Goal: Task Accomplishment & Management: Manage account settings

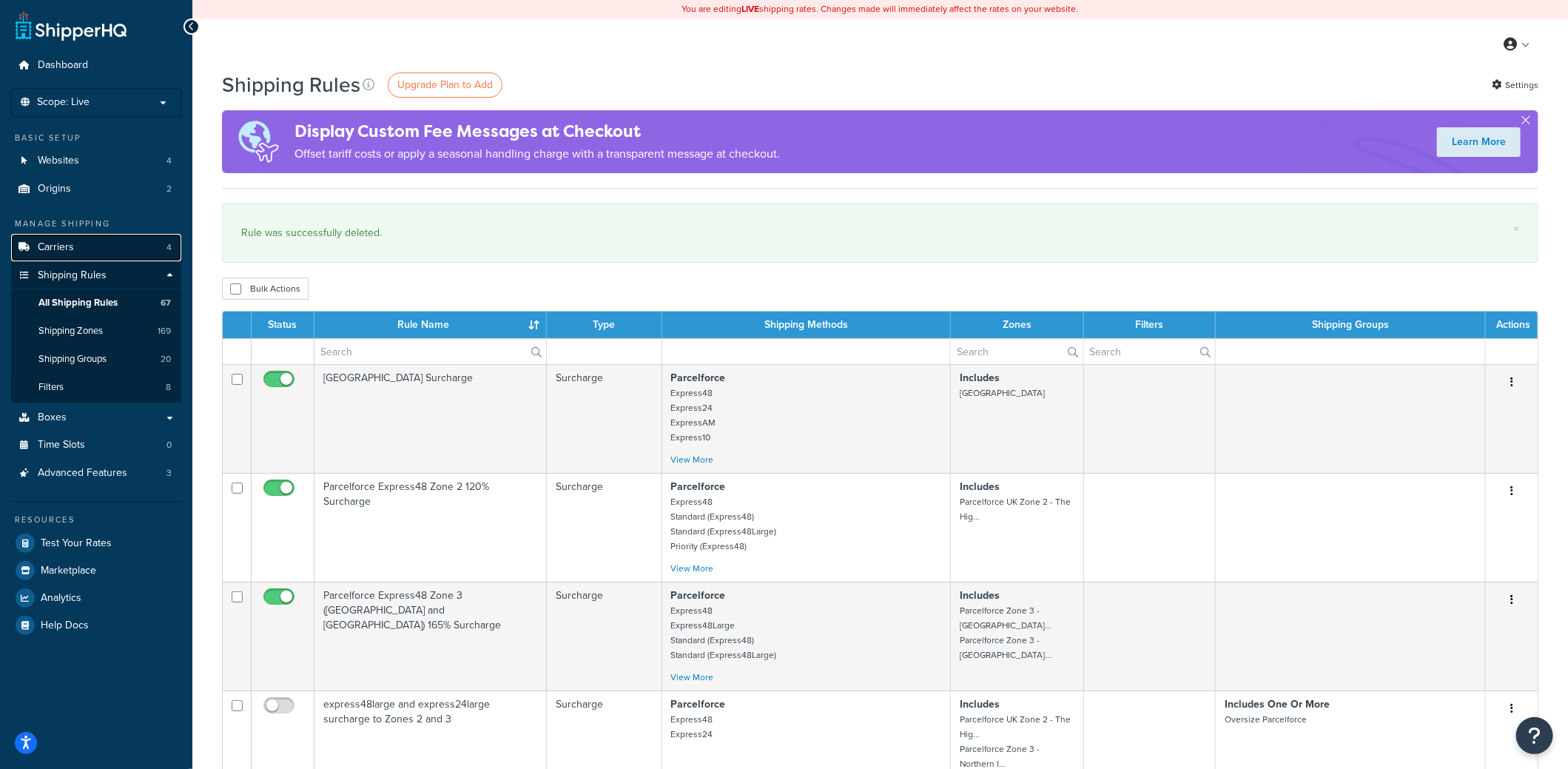
click at [58, 242] on span "Carriers" at bounding box center [55, 247] width 36 height 12
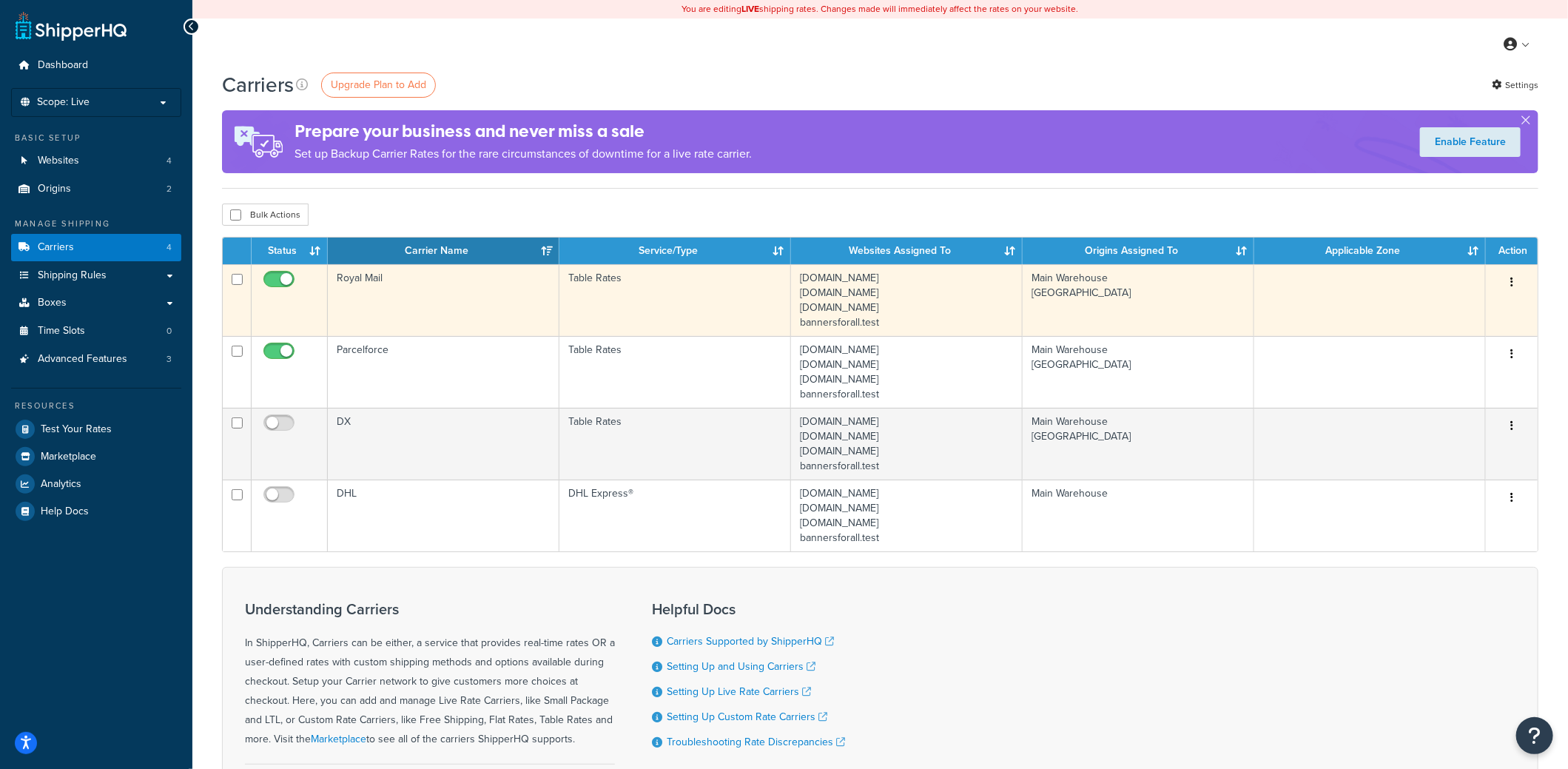
click at [490, 289] on td "Royal Mail" at bounding box center [444, 300] width 232 height 72
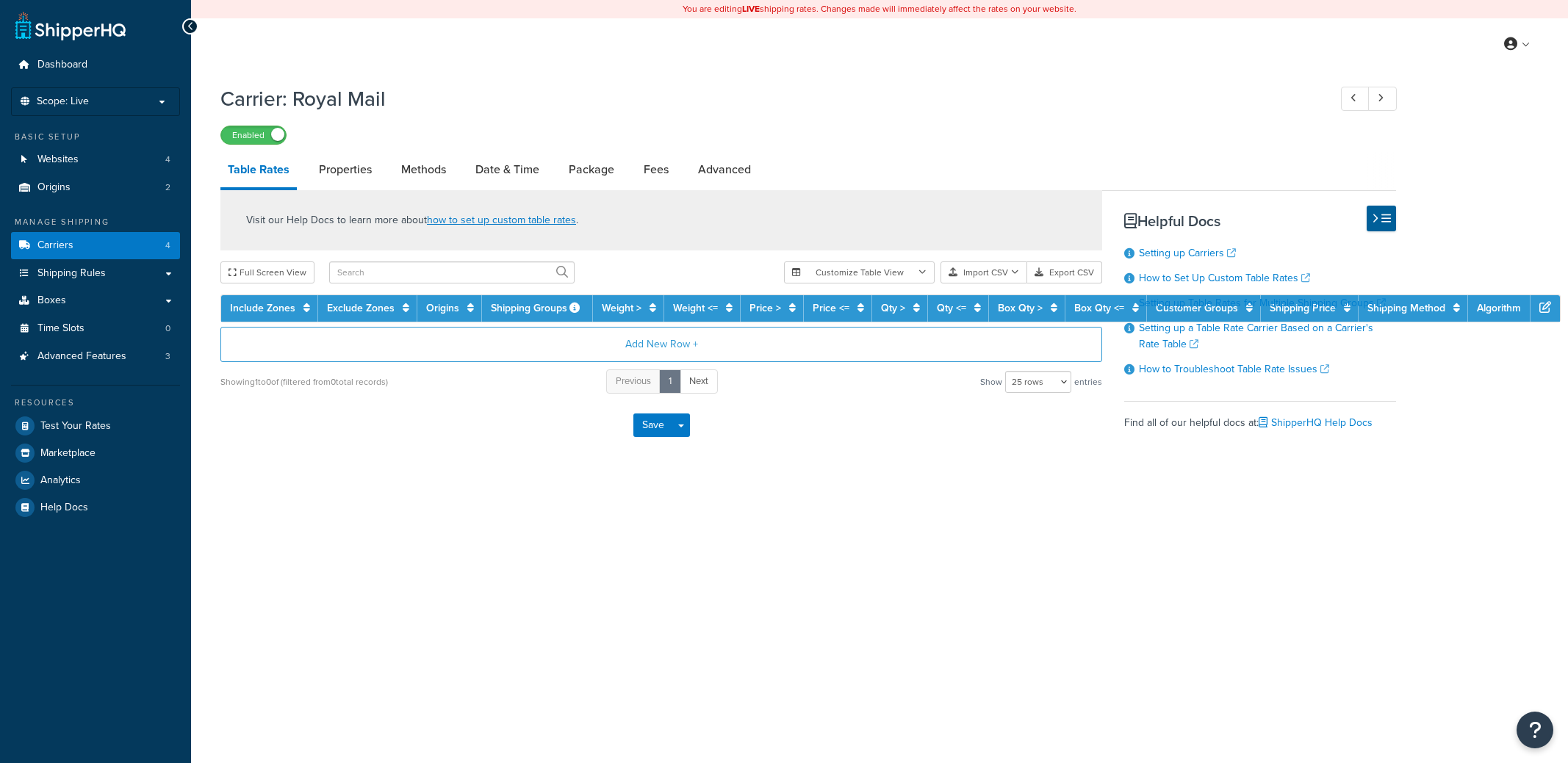
select select "25"
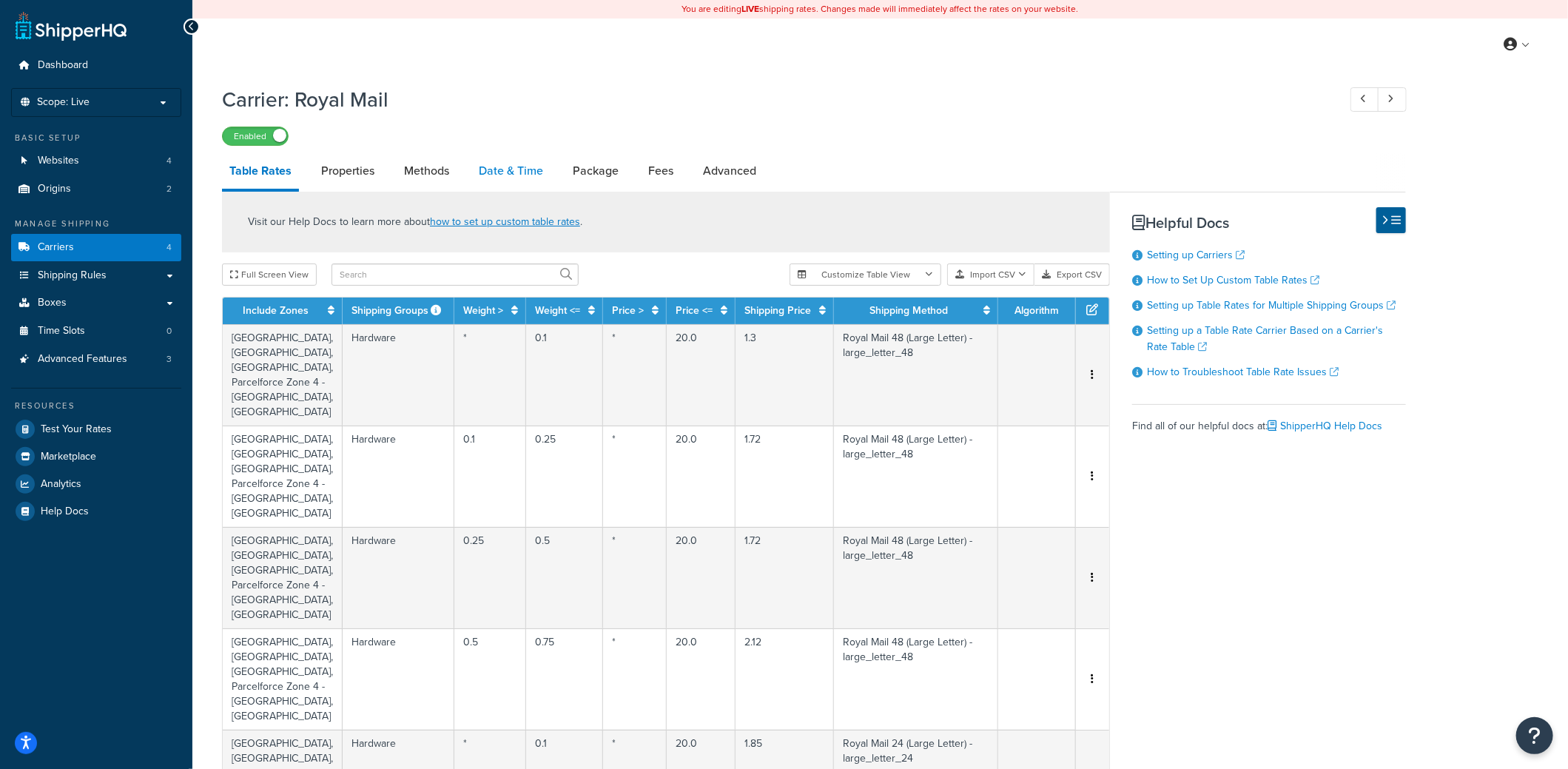
click at [510, 168] on link "Date & Time" at bounding box center [511, 171] width 80 height 35
select select "yMMMEd"
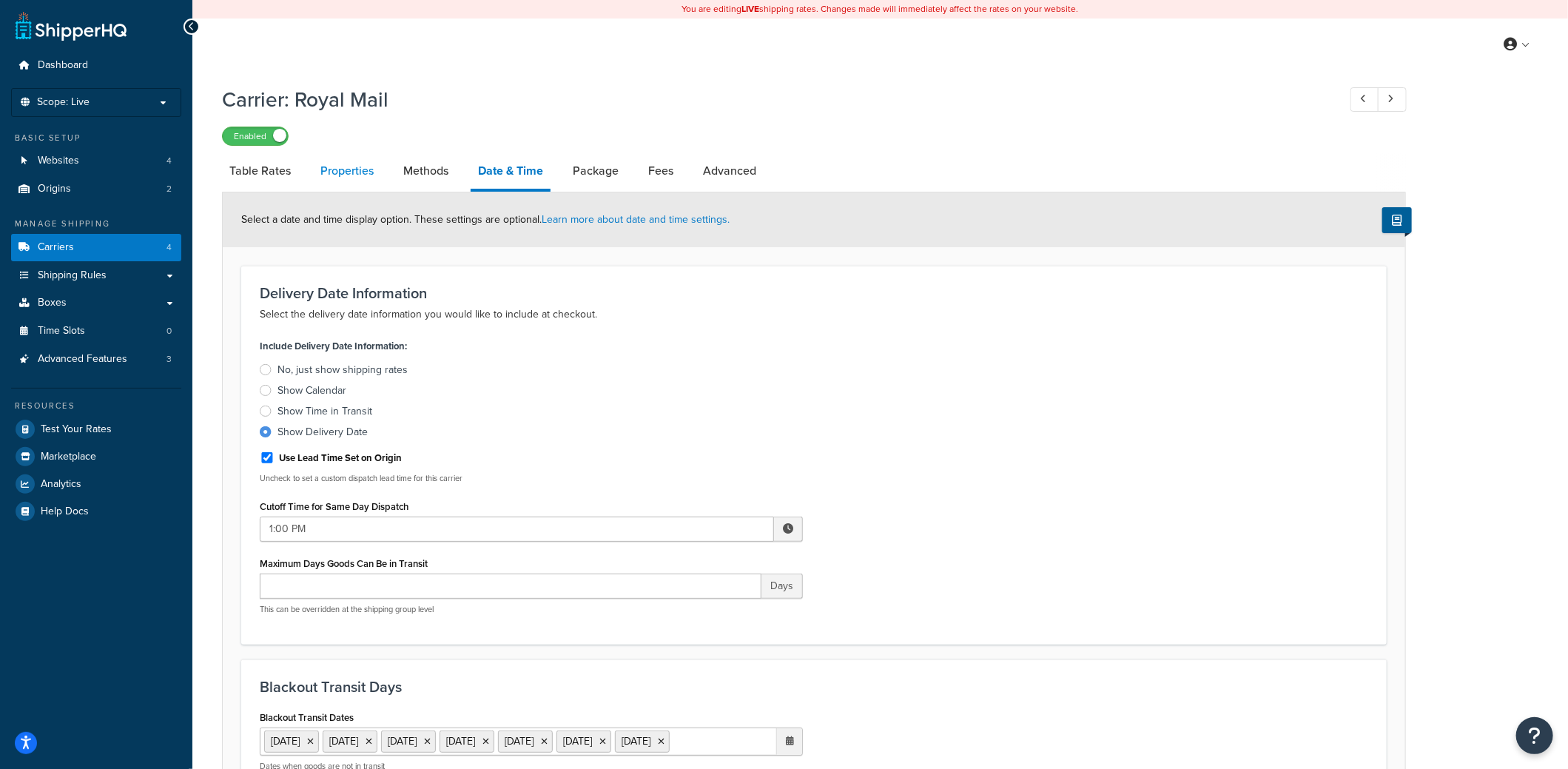
click at [359, 171] on link "Properties" at bounding box center [346, 171] width 68 height 35
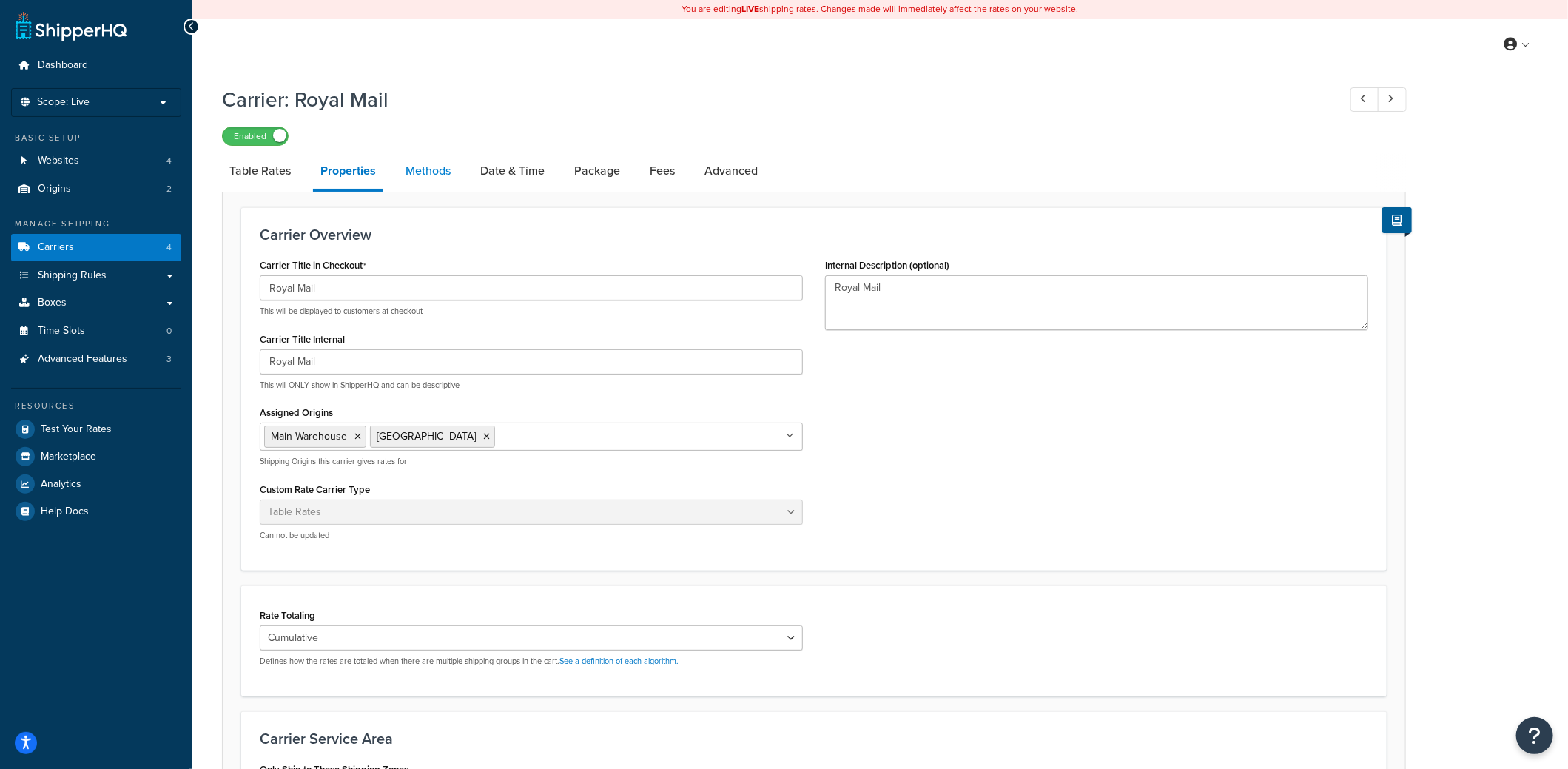
click at [418, 166] on link "Methods" at bounding box center [428, 171] width 60 height 35
select select "25"
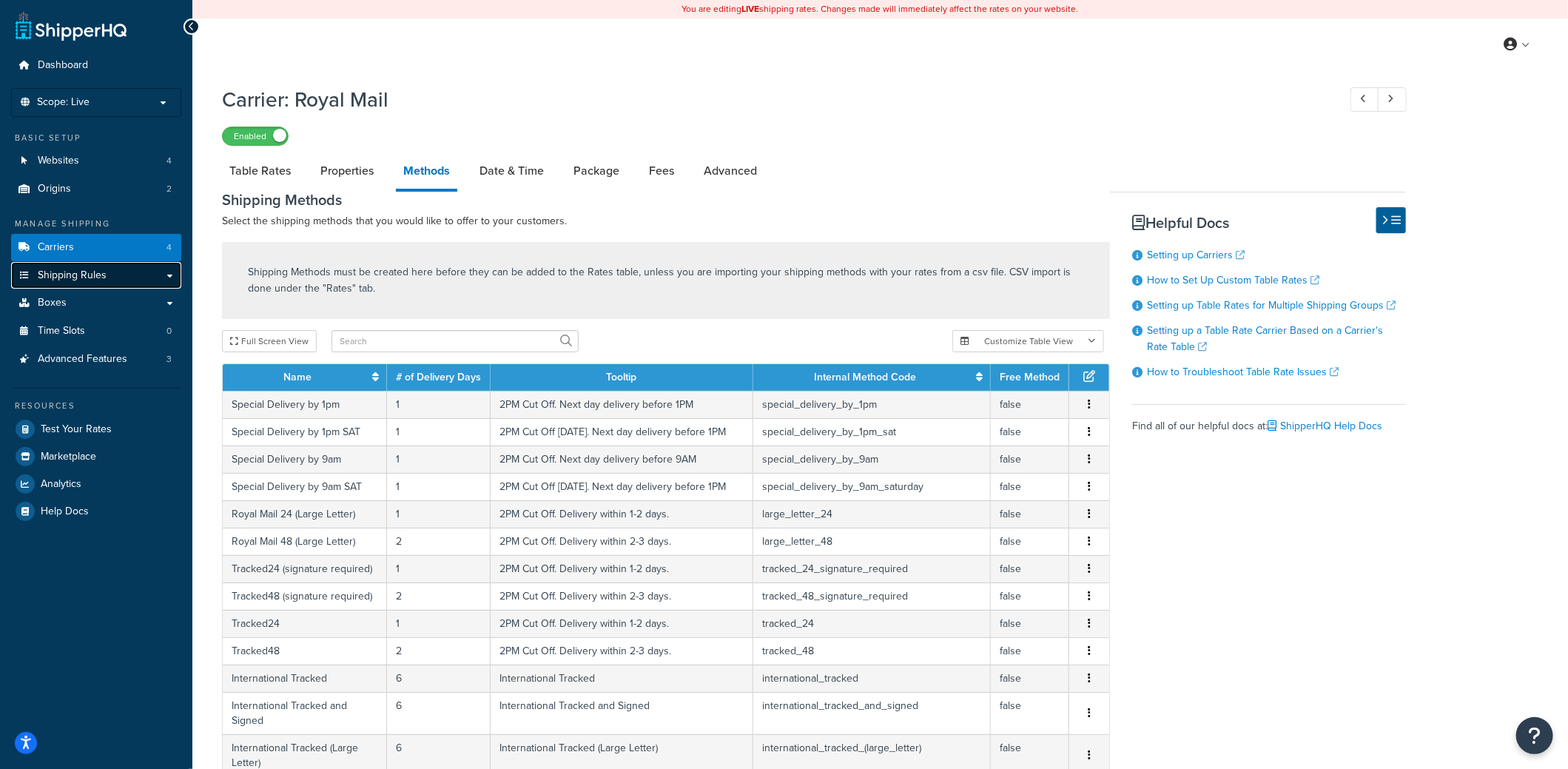
click at [116, 275] on link "Shipping Rules" at bounding box center [96, 276] width 171 height 28
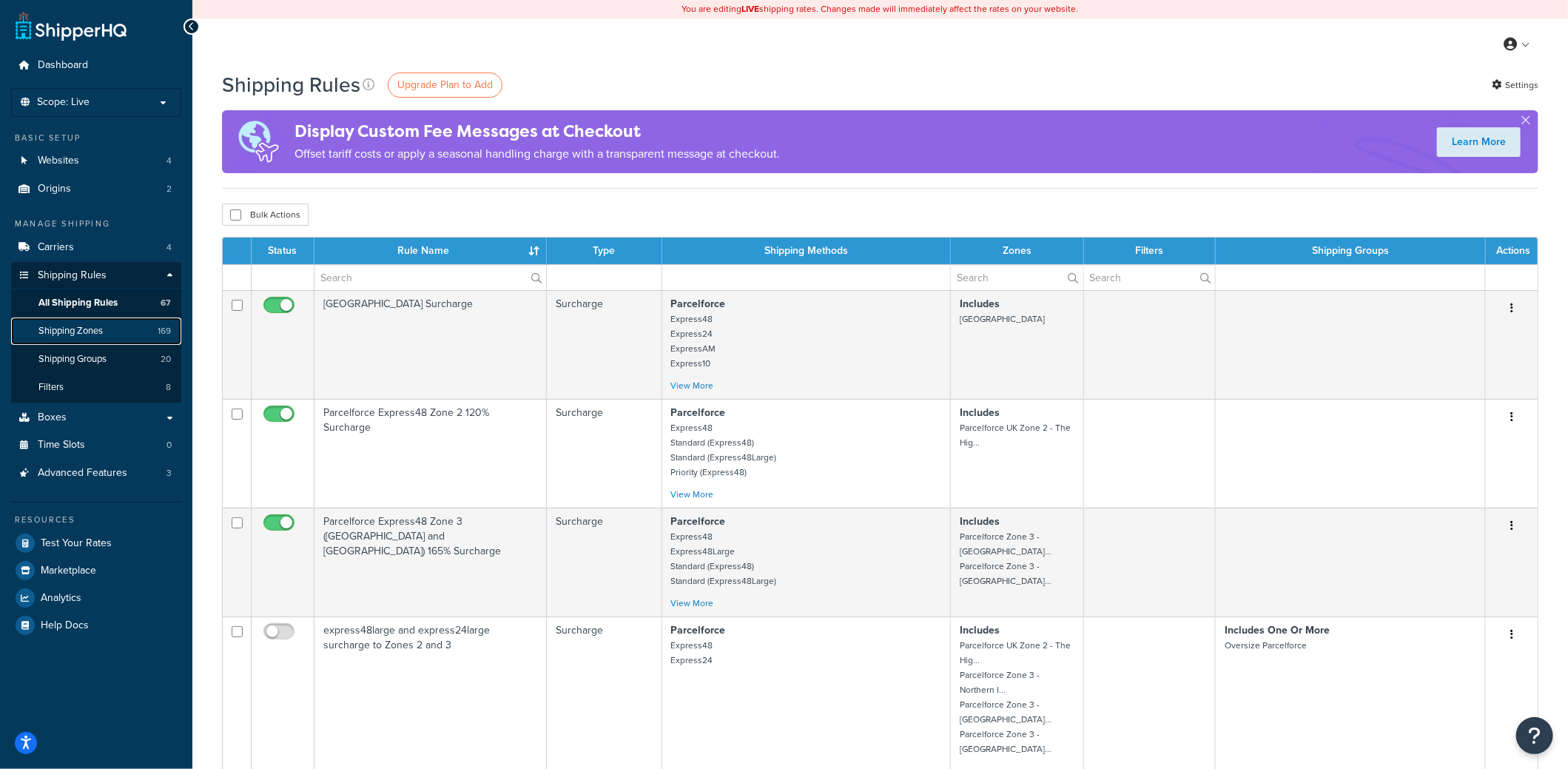
click at [113, 327] on link "Shipping Zones 169" at bounding box center [96, 331] width 171 height 28
click at [109, 344] on link "Shipping Zones 169" at bounding box center [96, 331] width 171 height 28
click at [106, 357] on span "Shipping Groups" at bounding box center [72, 360] width 68 height 12
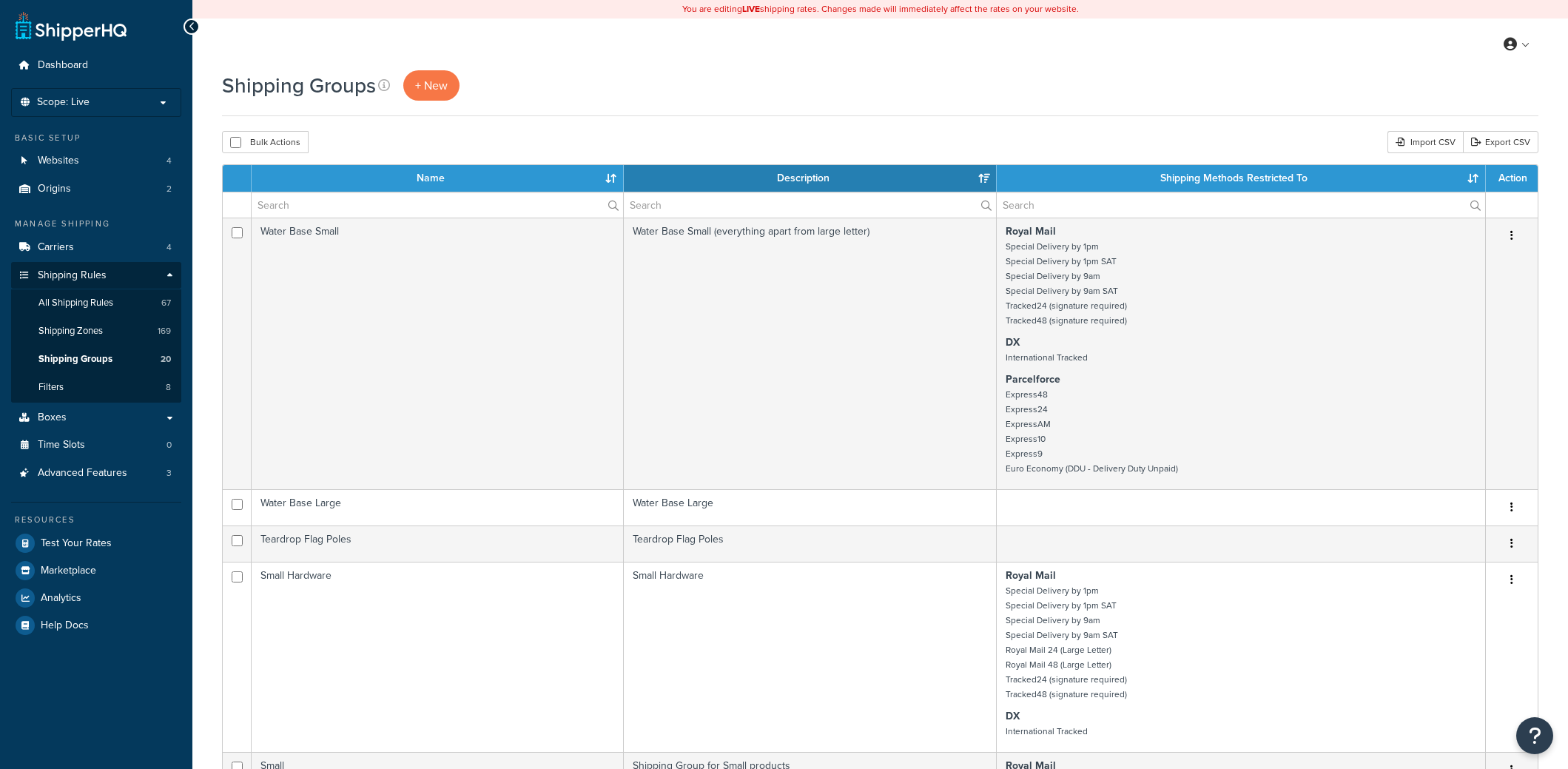
select select "15"
click at [343, 203] on input "text" at bounding box center [438, 205] width 372 height 25
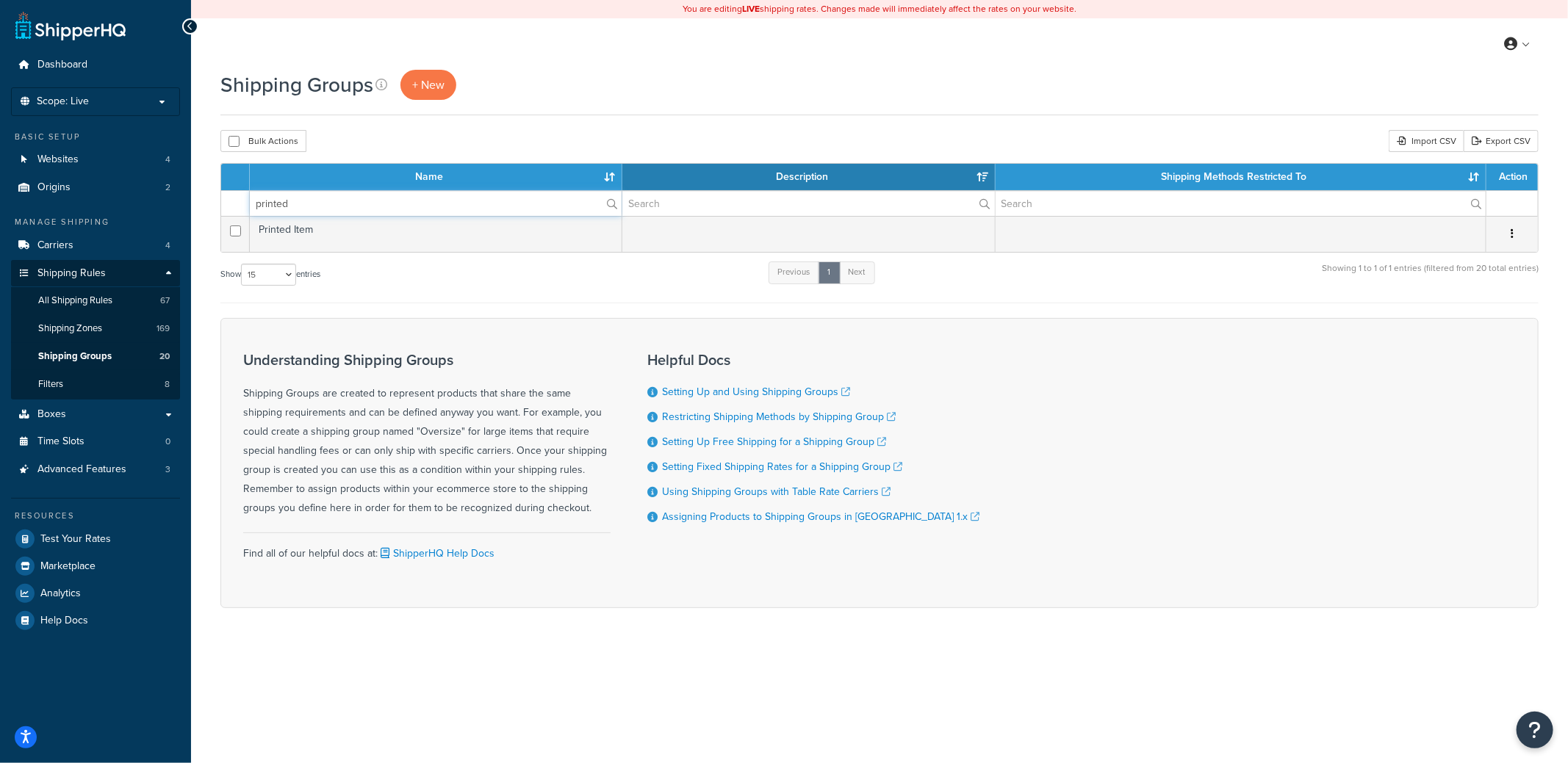
type input "printed"
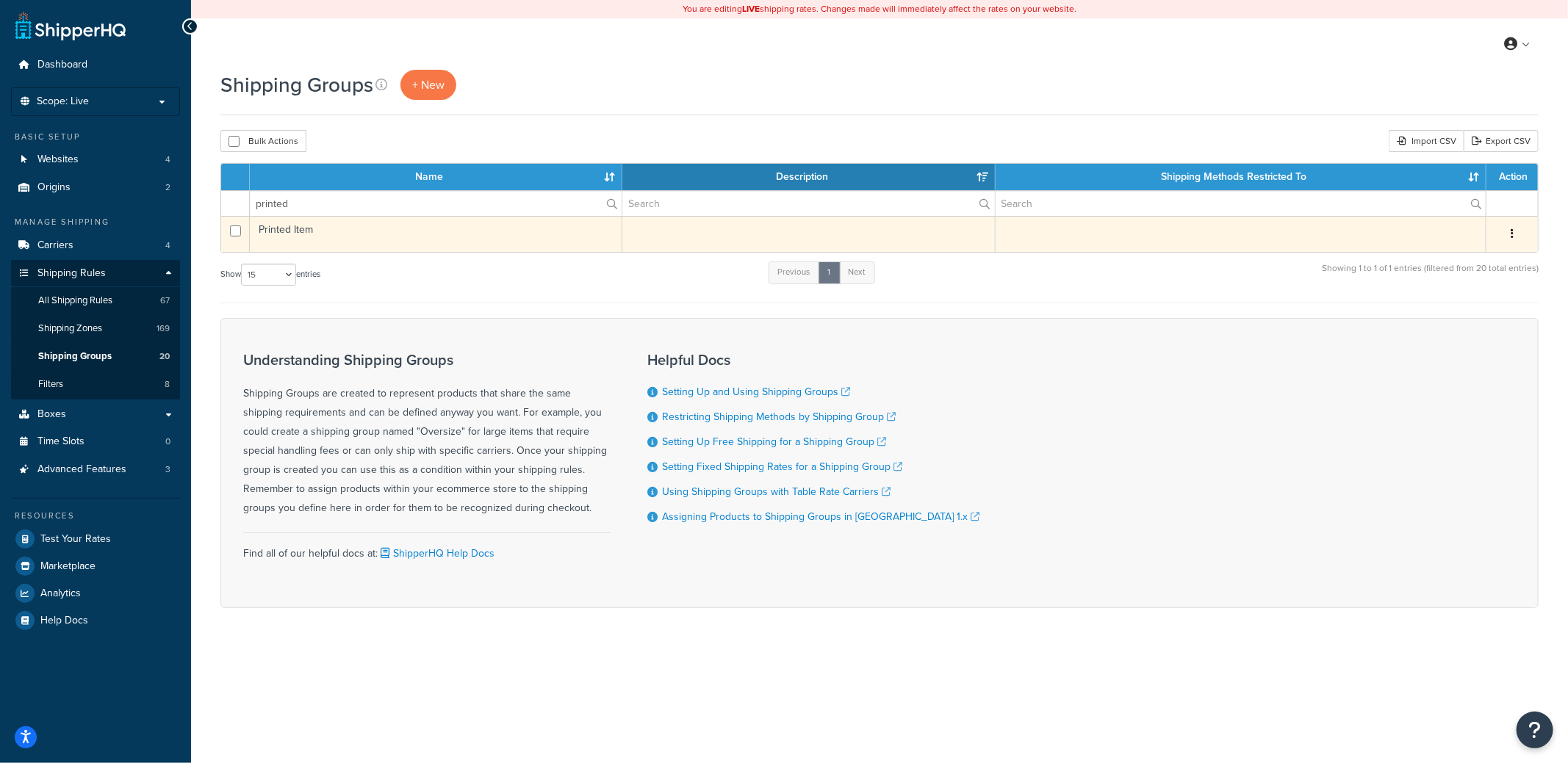
click at [459, 238] on td "Printed Item" at bounding box center [436, 233] width 373 height 36
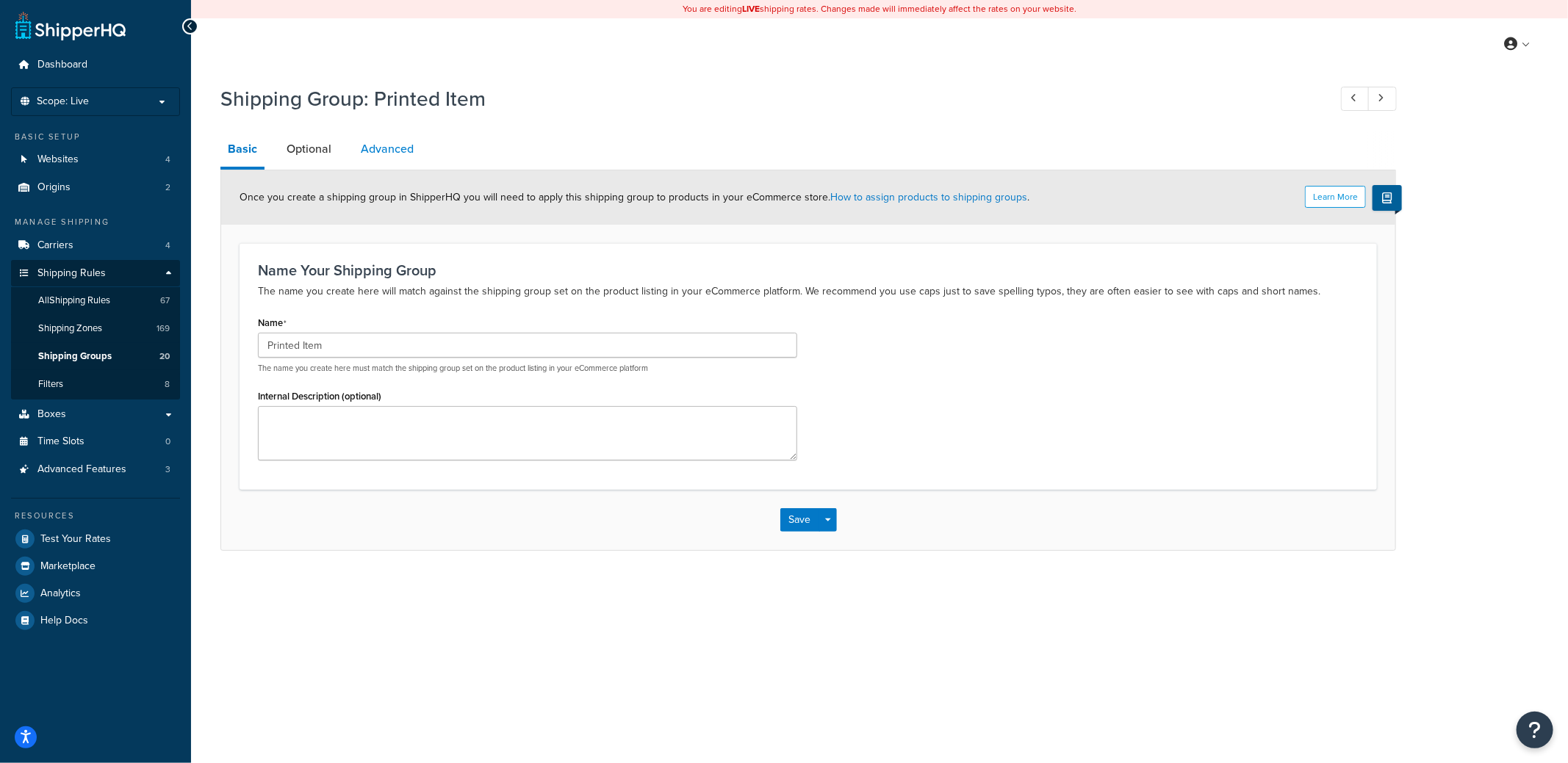
click at [413, 150] on link "Advanced" at bounding box center [386, 149] width 68 height 35
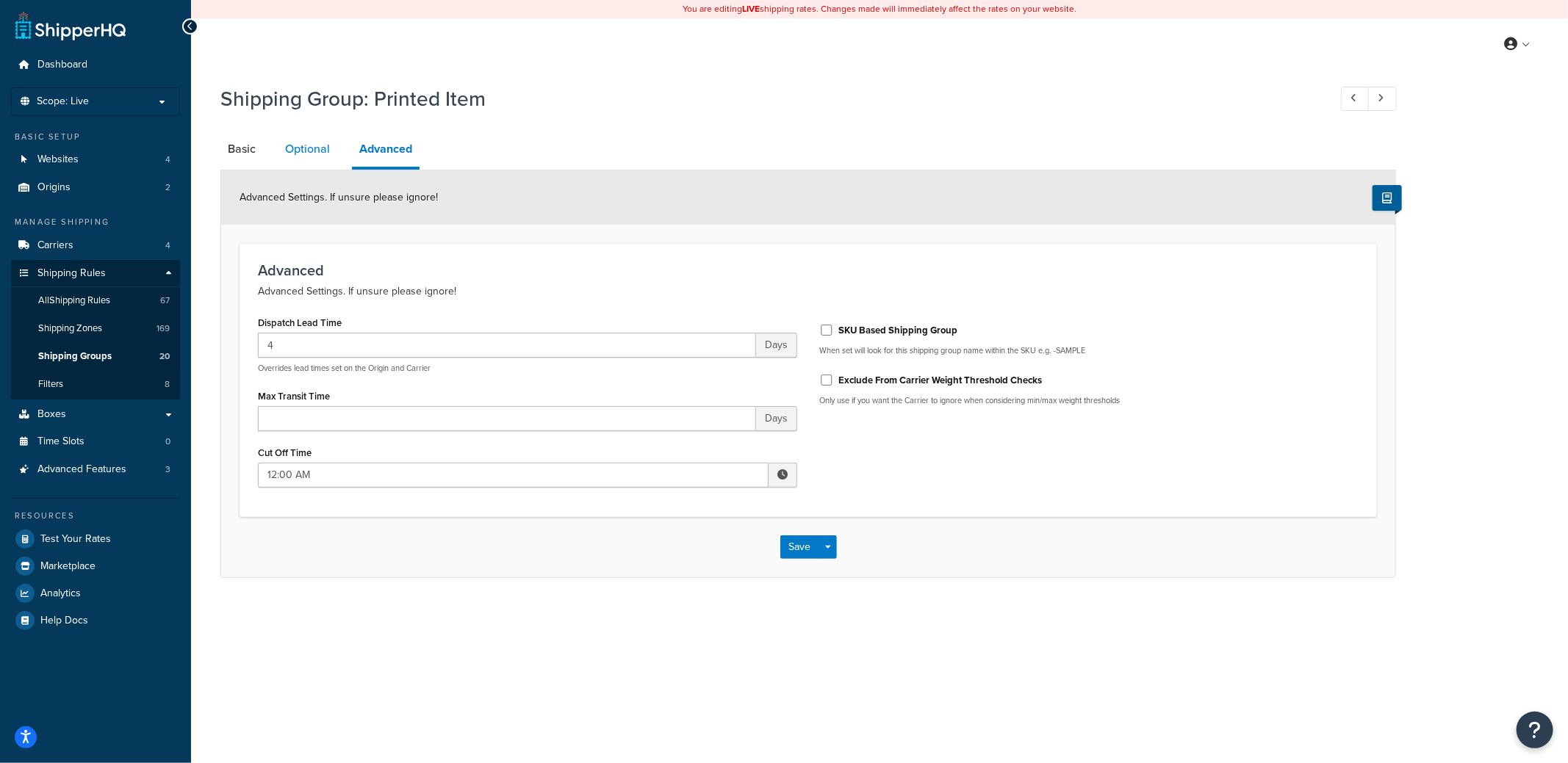
click at [307, 149] on link "Optional" at bounding box center [308, 149] width 59 height 35
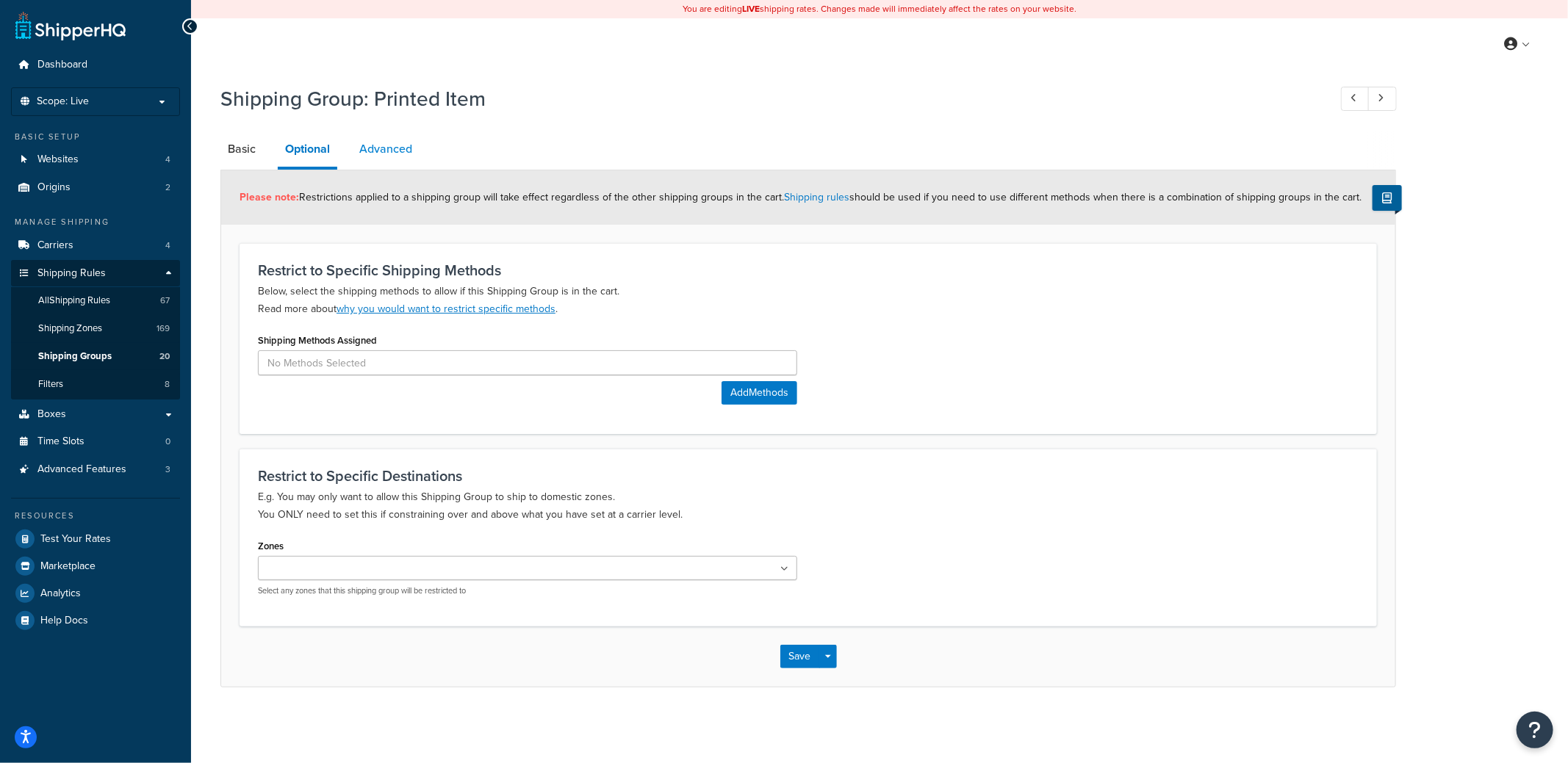
click at [354, 147] on link "Advanced" at bounding box center [385, 149] width 68 height 35
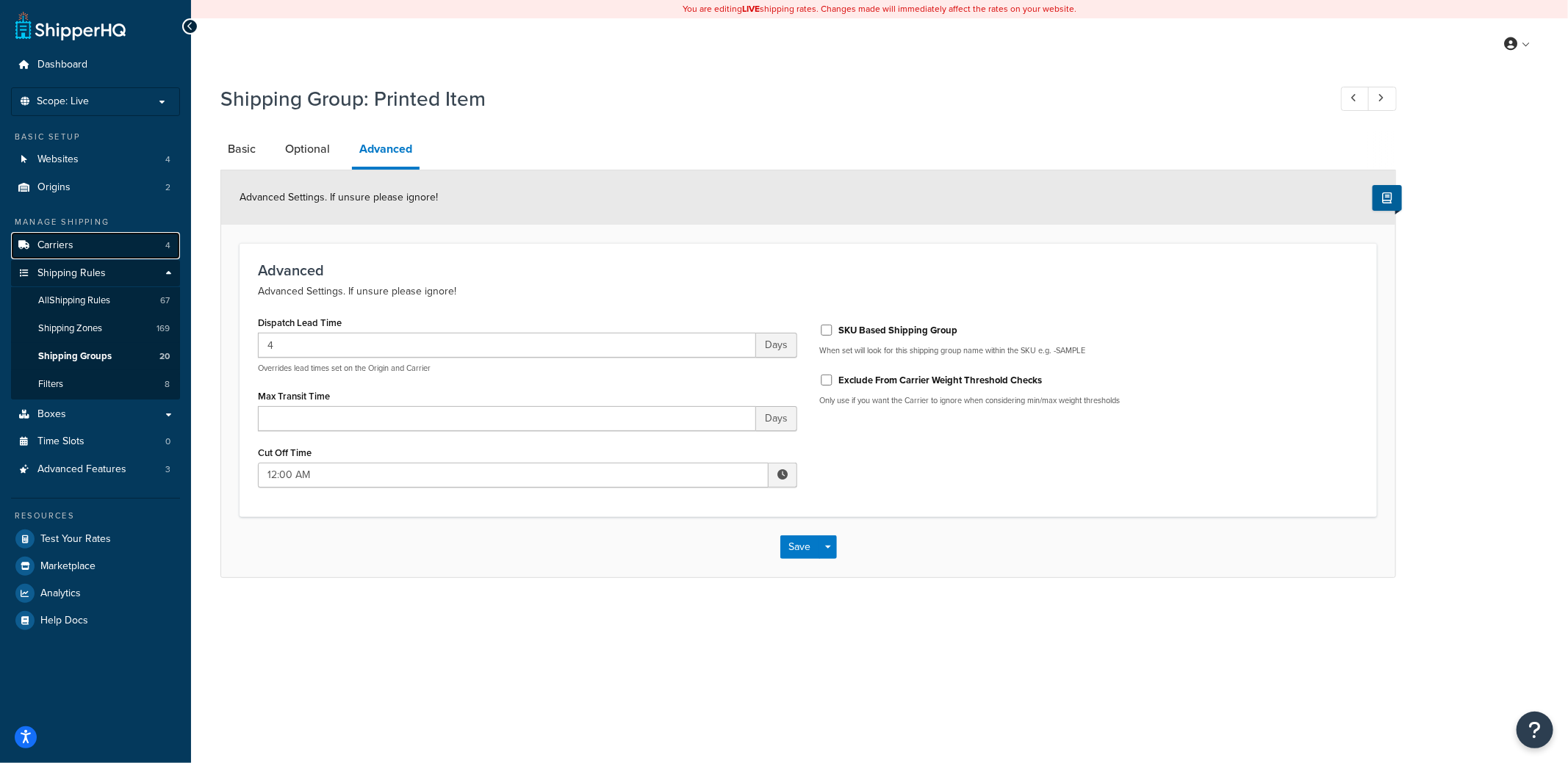
click at [68, 244] on span "Carriers" at bounding box center [55, 245] width 36 height 12
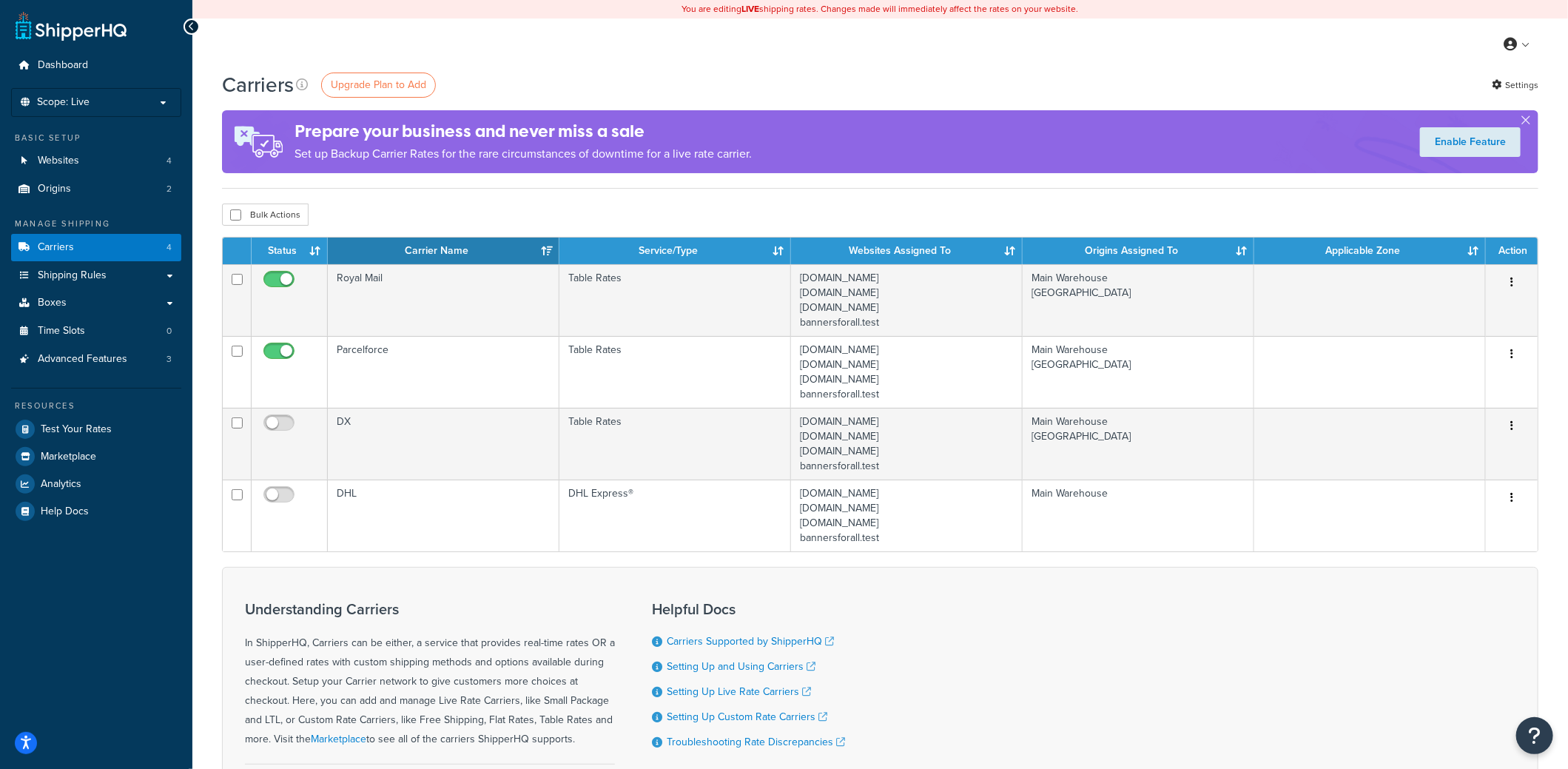
click at [399, 217] on div "Bulk Actions Duplicate [GEOGRAPHIC_DATA]" at bounding box center [880, 214] width 1316 height 22
click at [389, 262] on th "Carrier Name" at bounding box center [444, 251] width 232 height 27
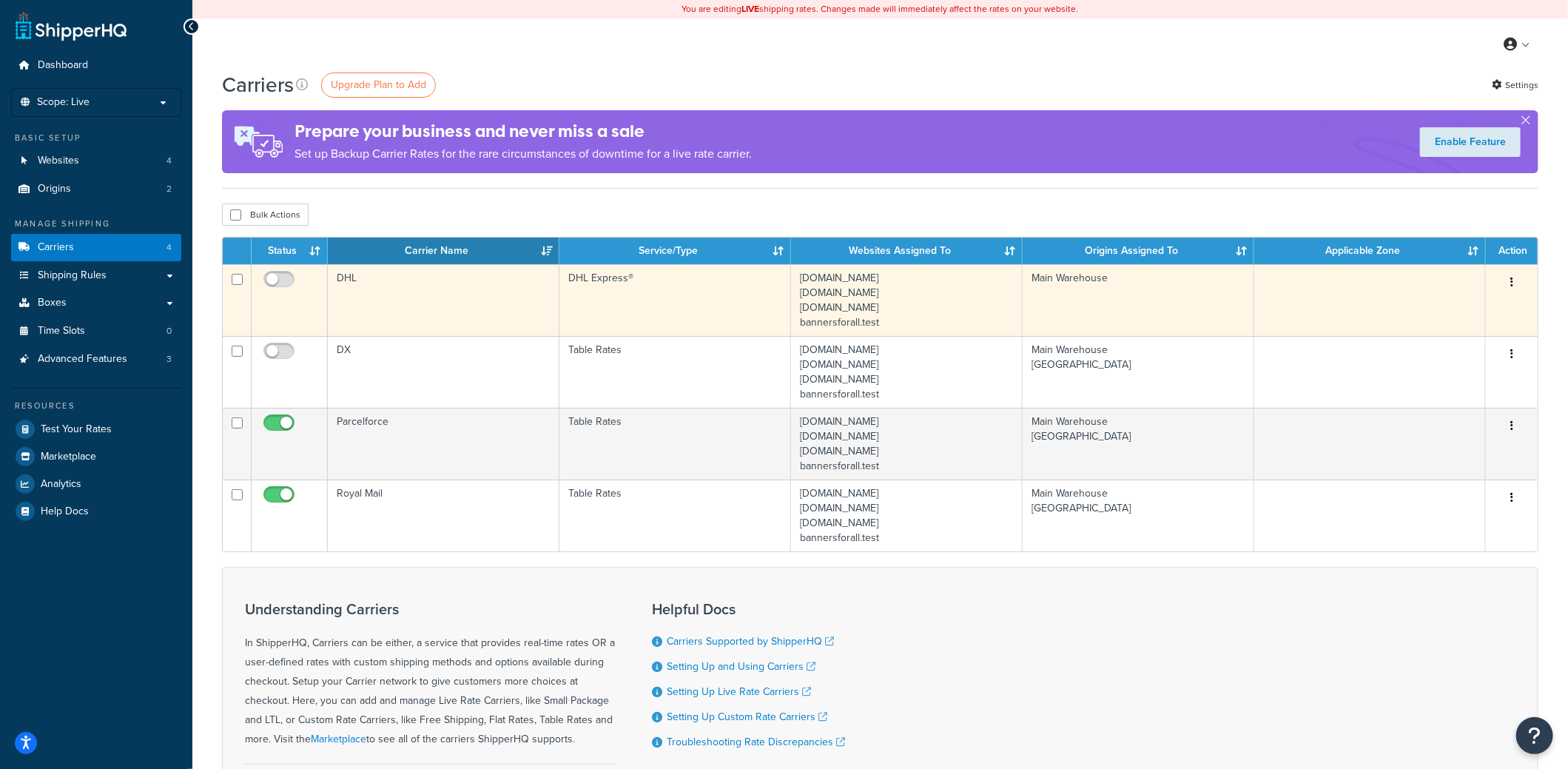
click at [382, 286] on td "DHL" at bounding box center [444, 300] width 232 height 72
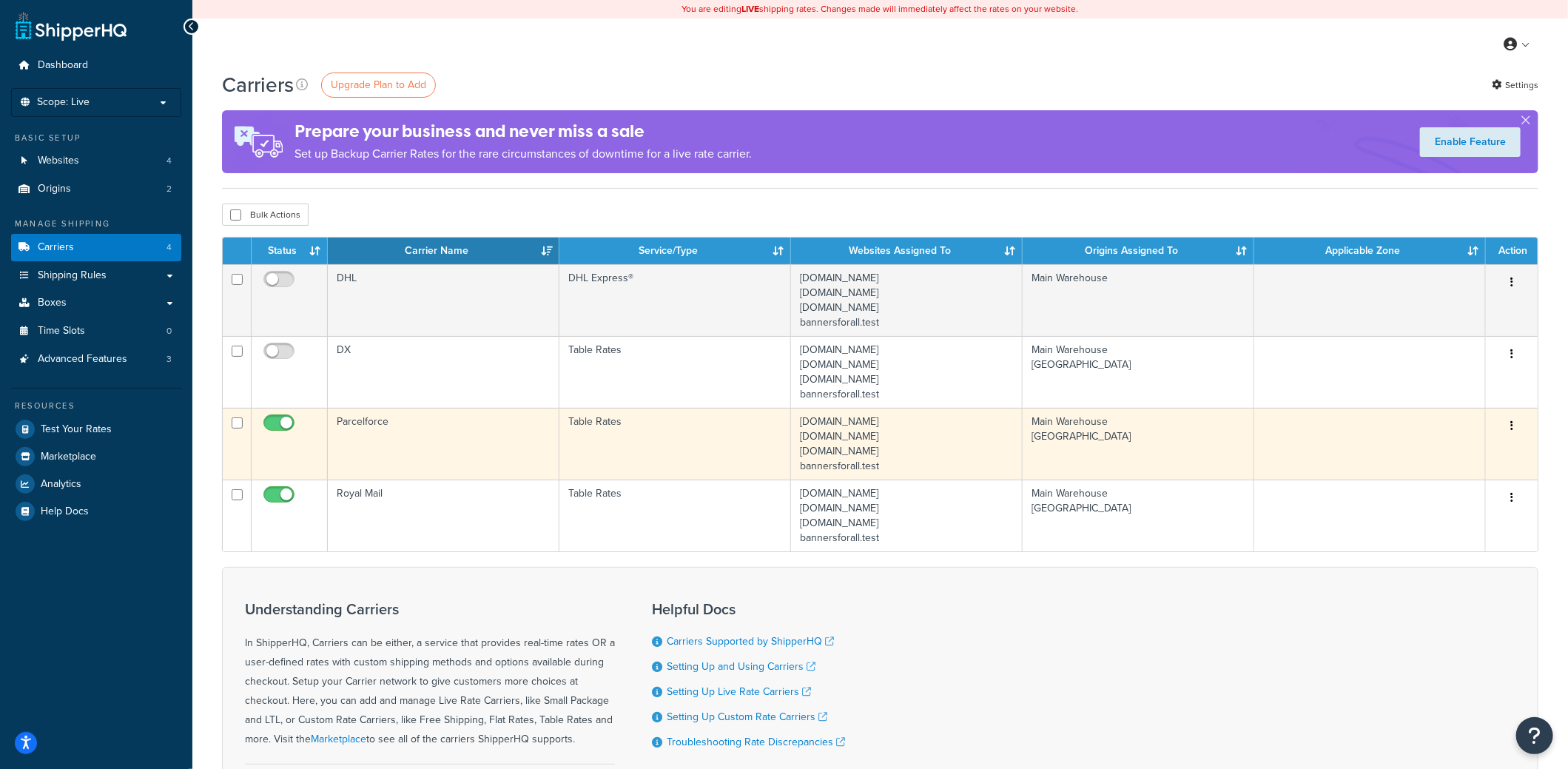
click at [386, 443] on td "Parcelforce" at bounding box center [444, 444] width 232 height 72
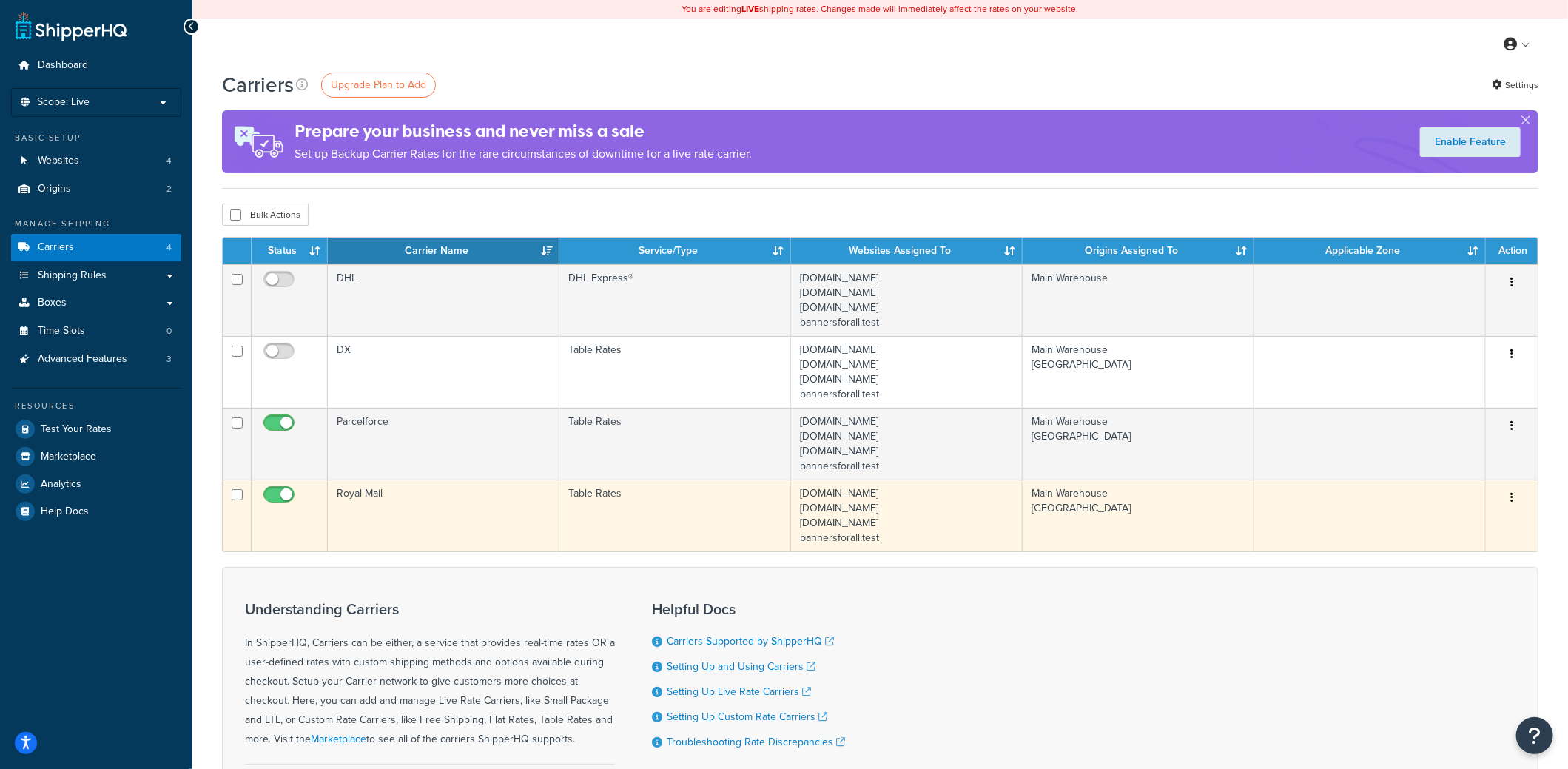
click at [385, 490] on td "Royal Mail" at bounding box center [444, 516] width 232 height 72
click at [386, 492] on td "Royal Mail" at bounding box center [444, 516] width 232 height 72
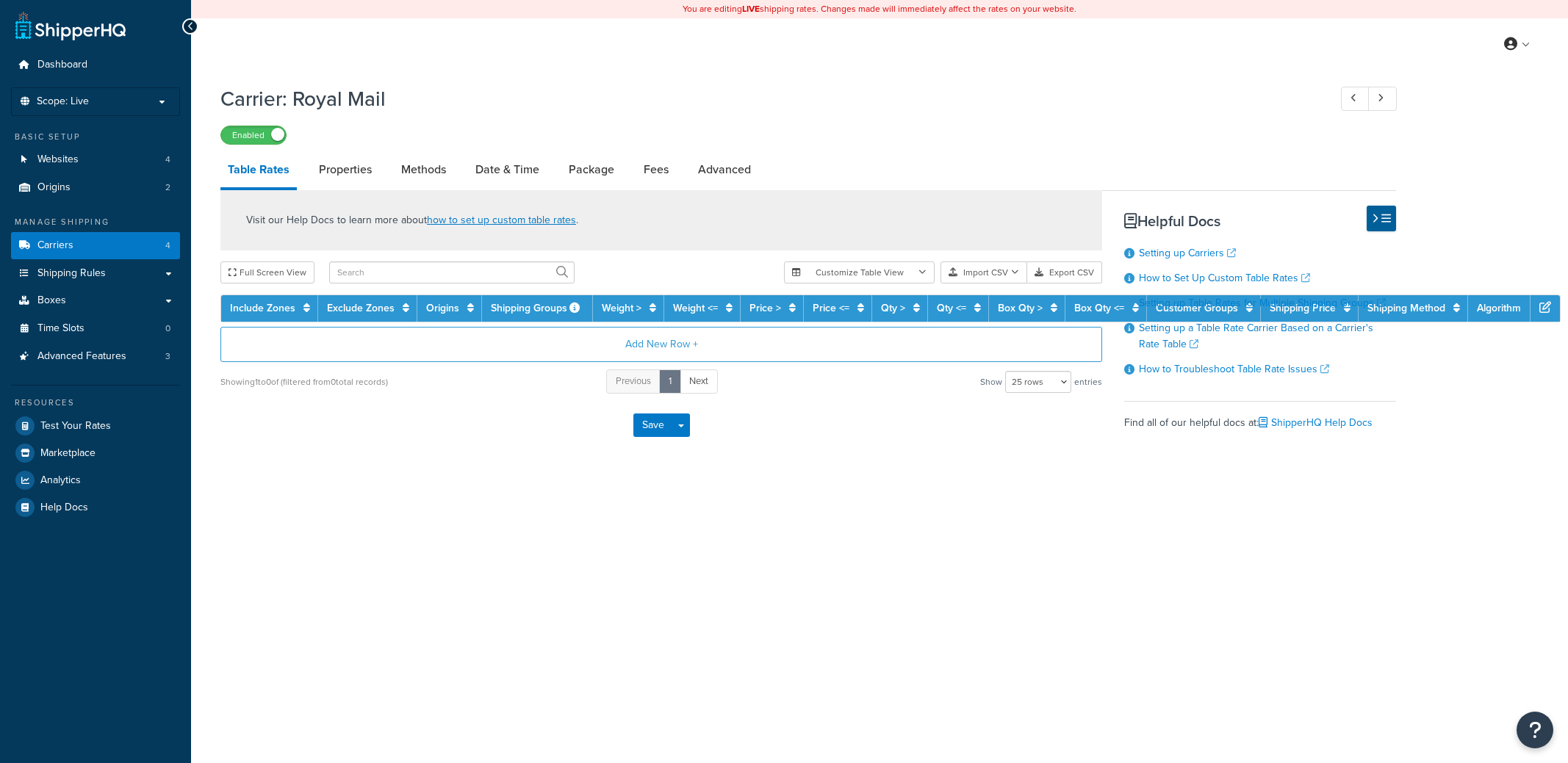
select select "25"
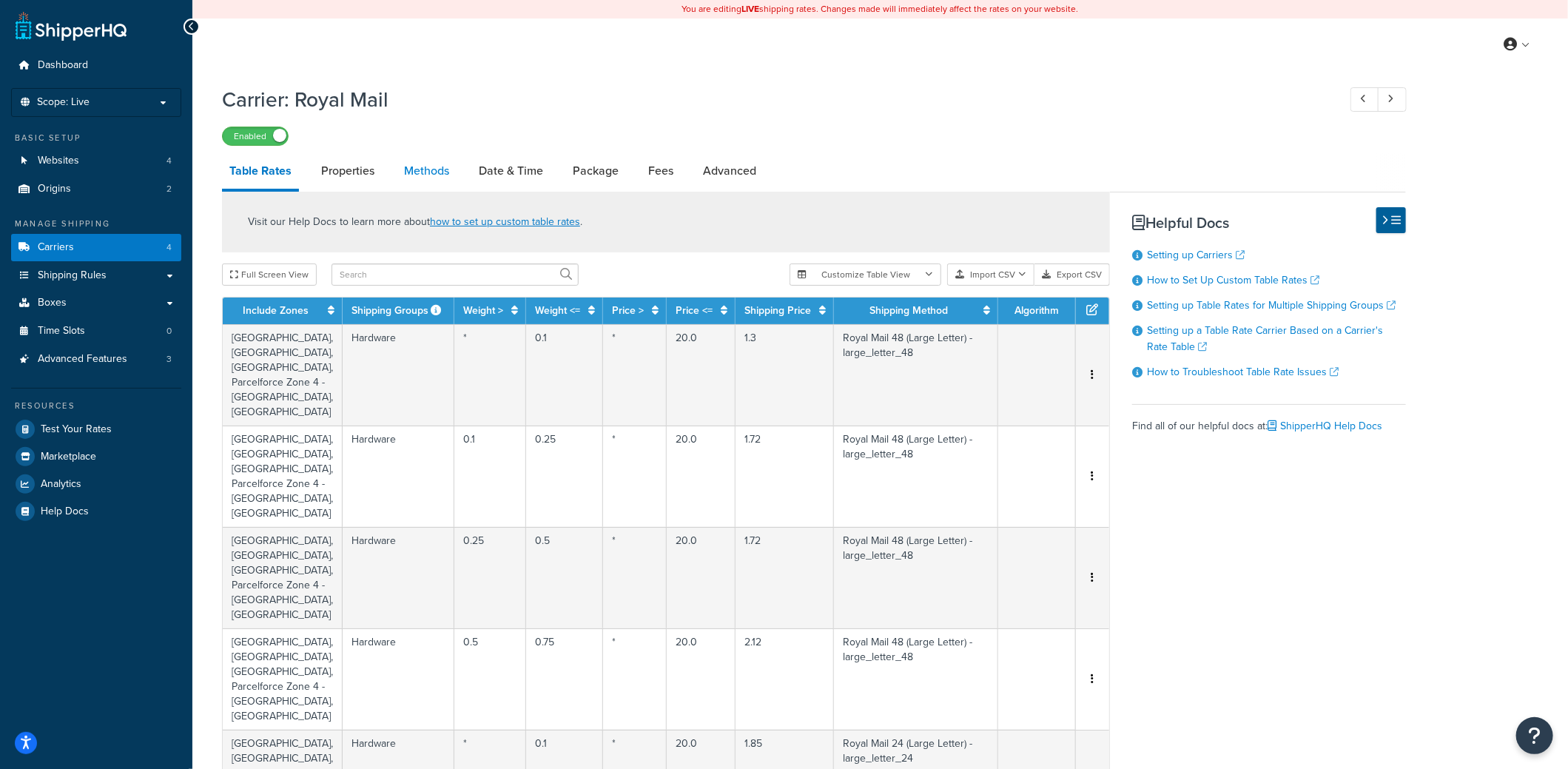
click at [404, 162] on link "Methods" at bounding box center [427, 171] width 60 height 35
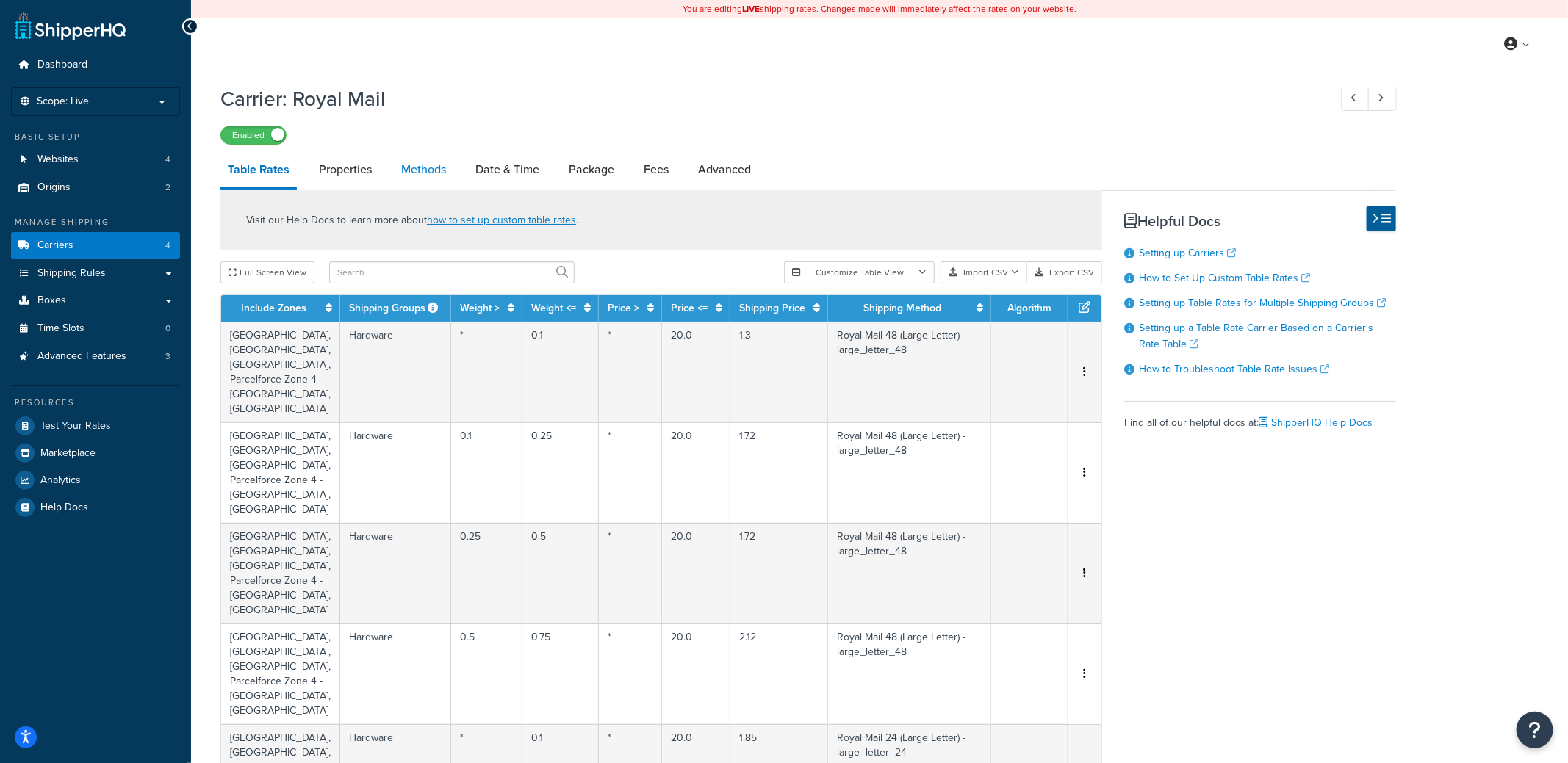
select select "25"
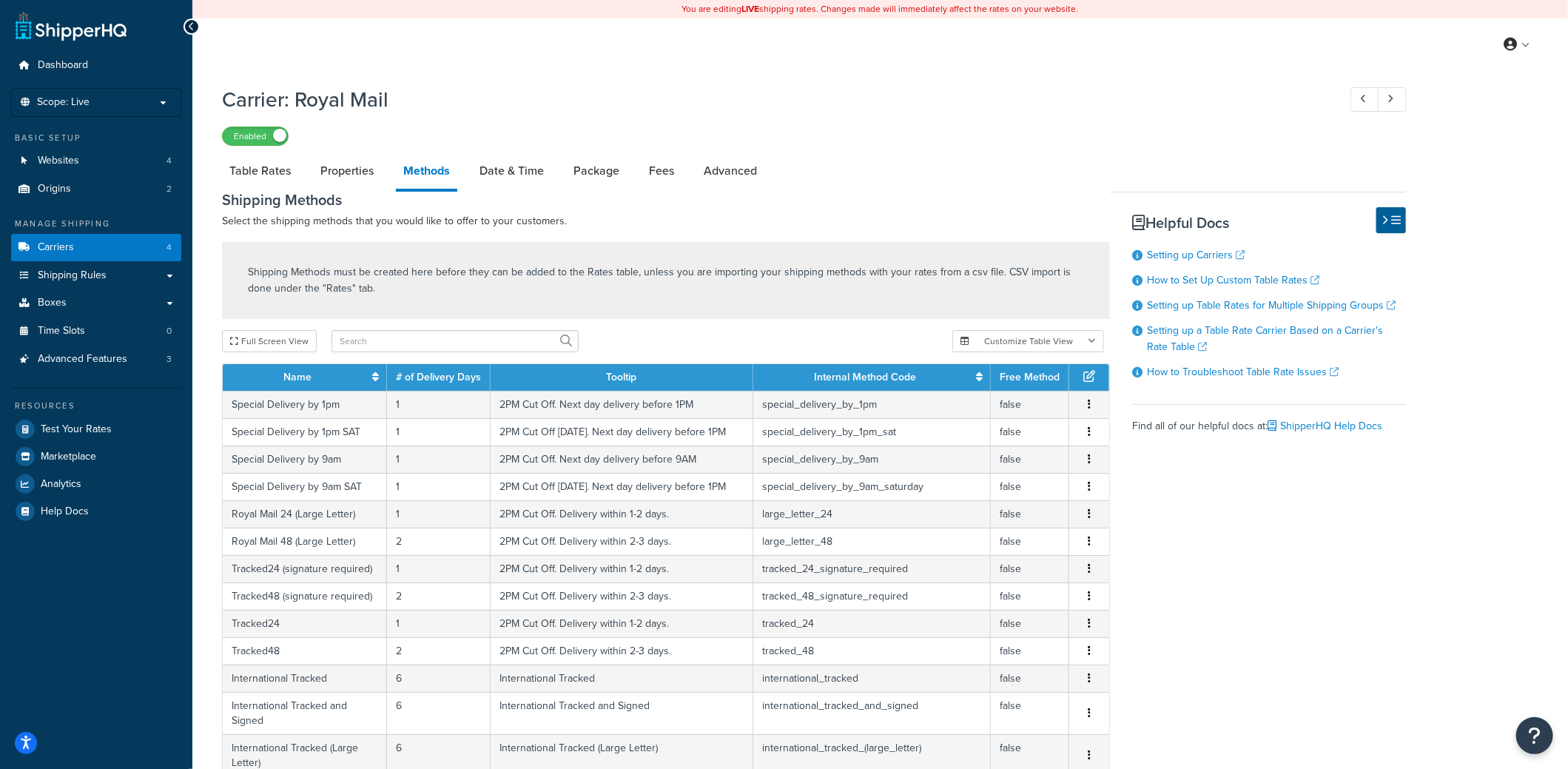
scroll to position [73, 0]
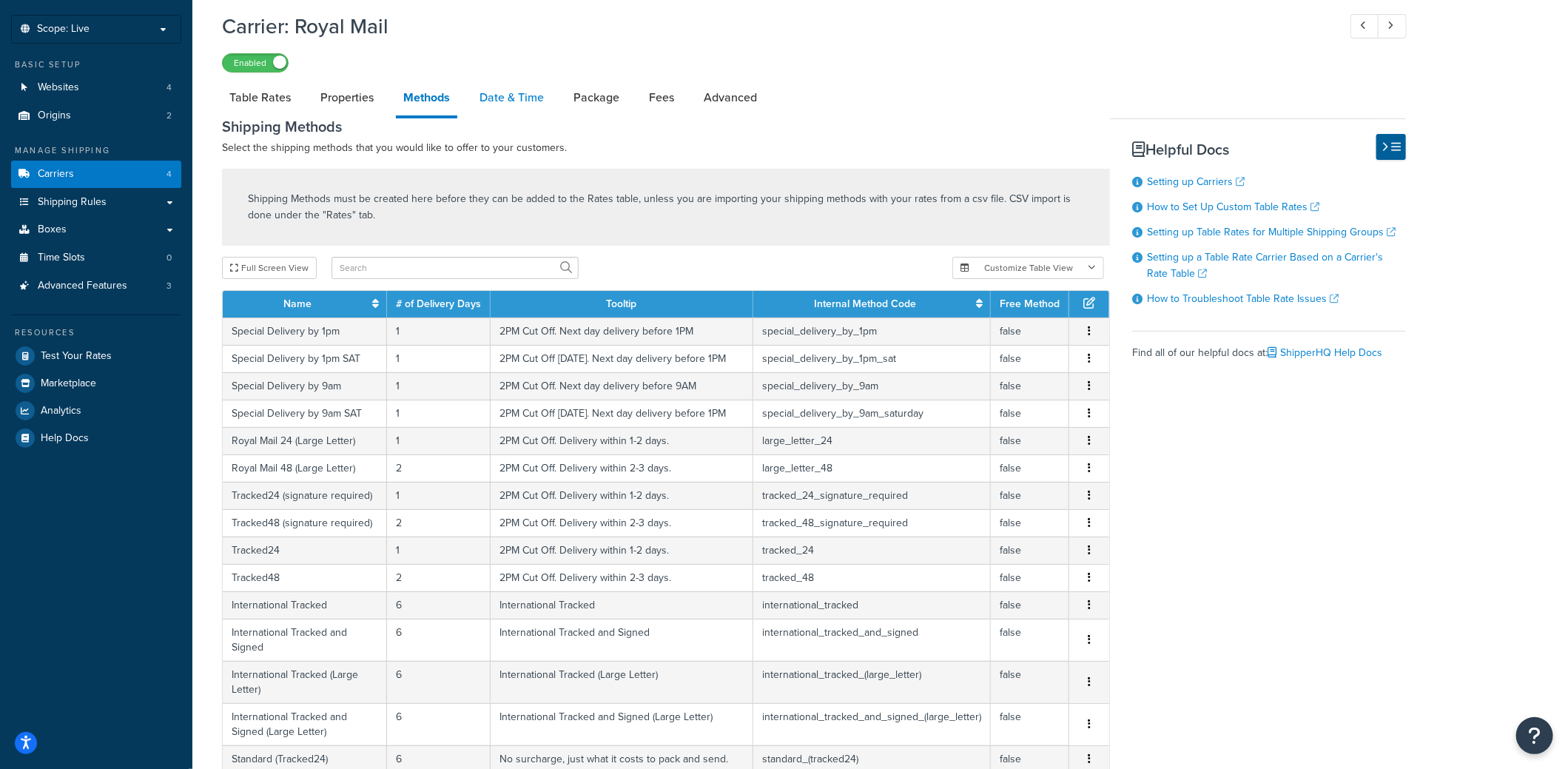
click at [532, 100] on link "Date & Time" at bounding box center [512, 97] width 80 height 35
select select "yMMMEd"
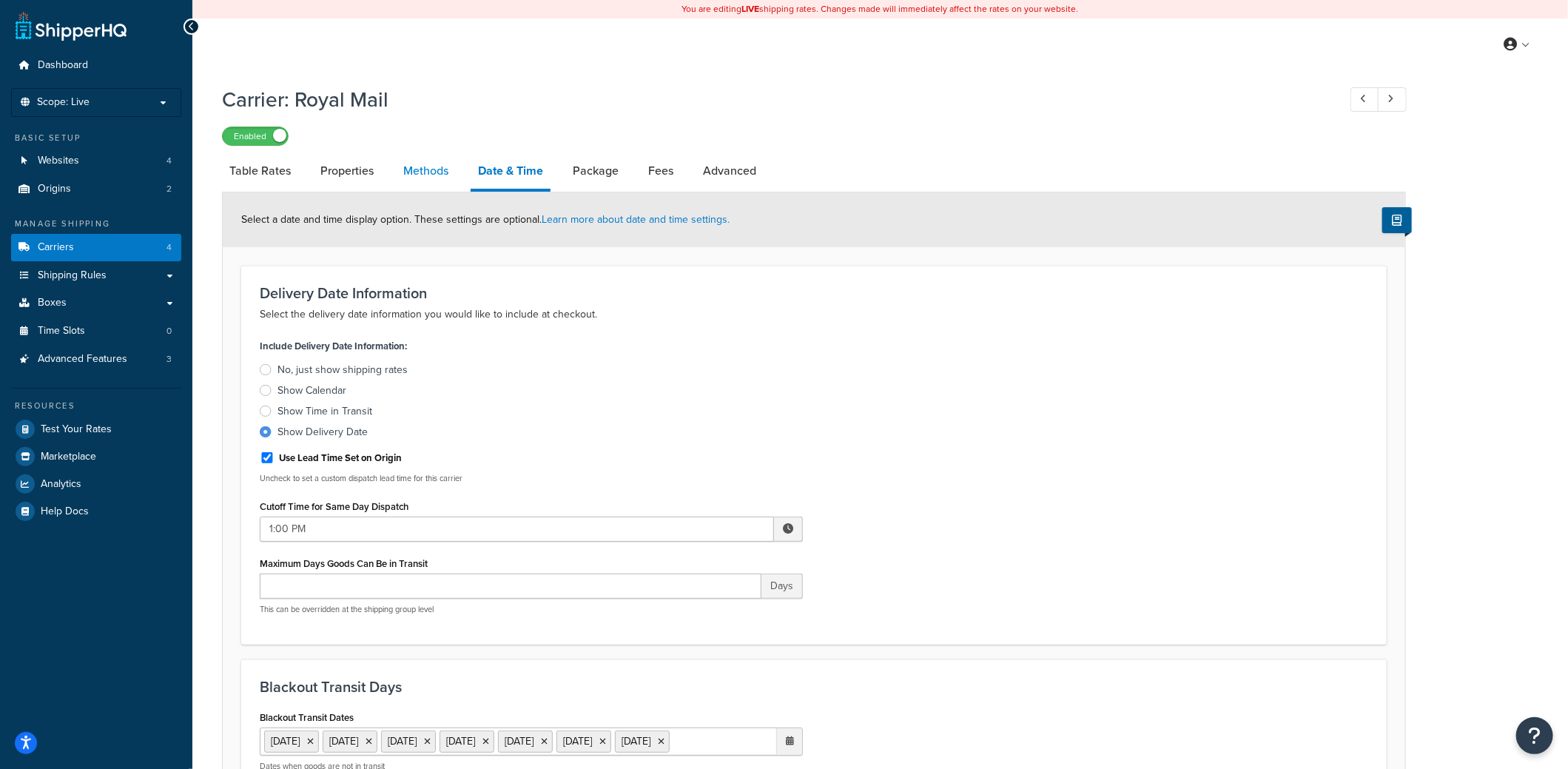
click at [437, 173] on link "Methods" at bounding box center [426, 171] width 60 height 35
select select "25"
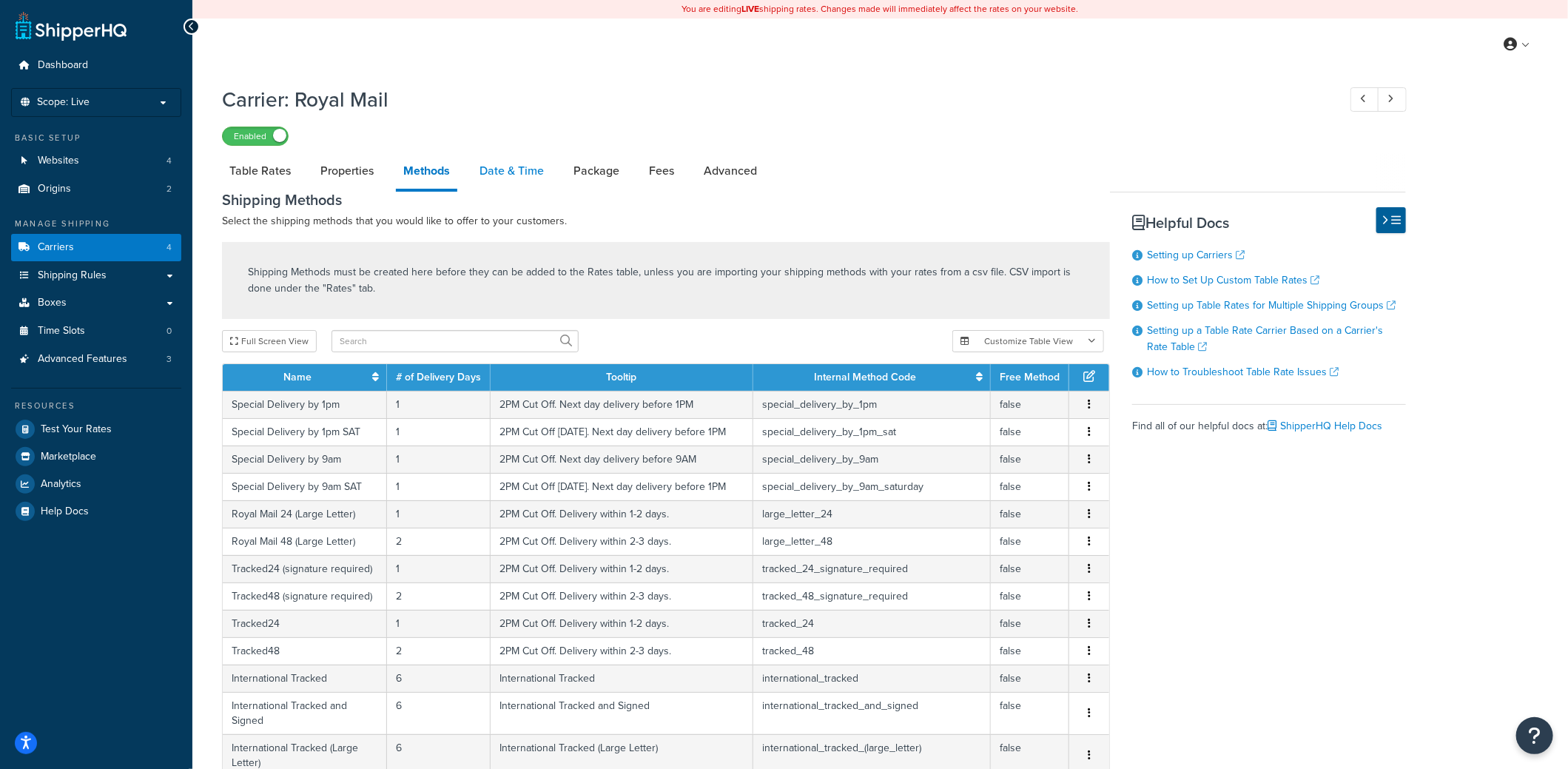
click at [520, 165] on link "Date & Time" at bounding box center [512, 171] width 80 height 35
select select "yMMMEd"
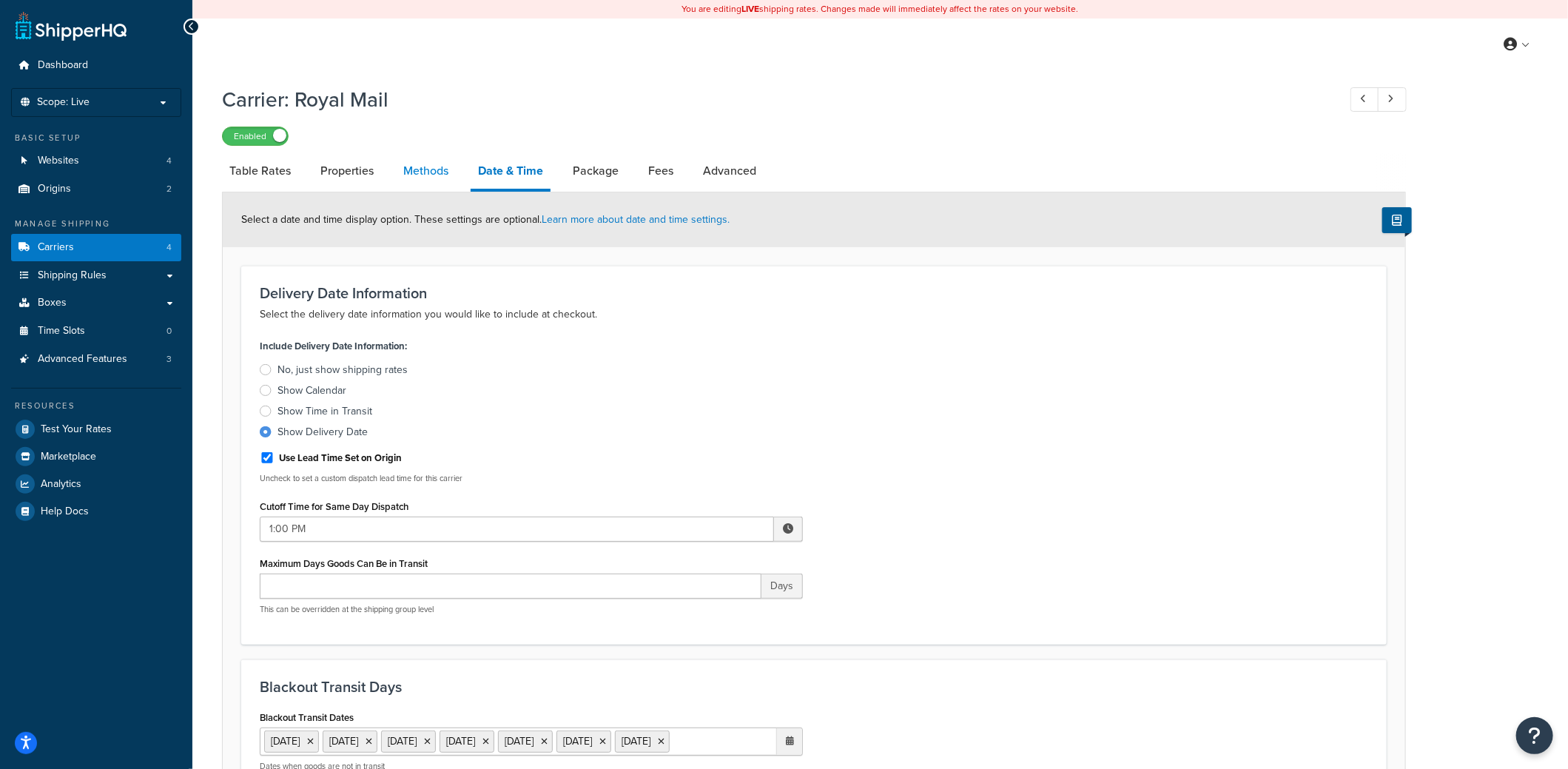
click at [420, 170] on link "Methods" at bounding box center [426, 171] width 60 height 35
select select "25"
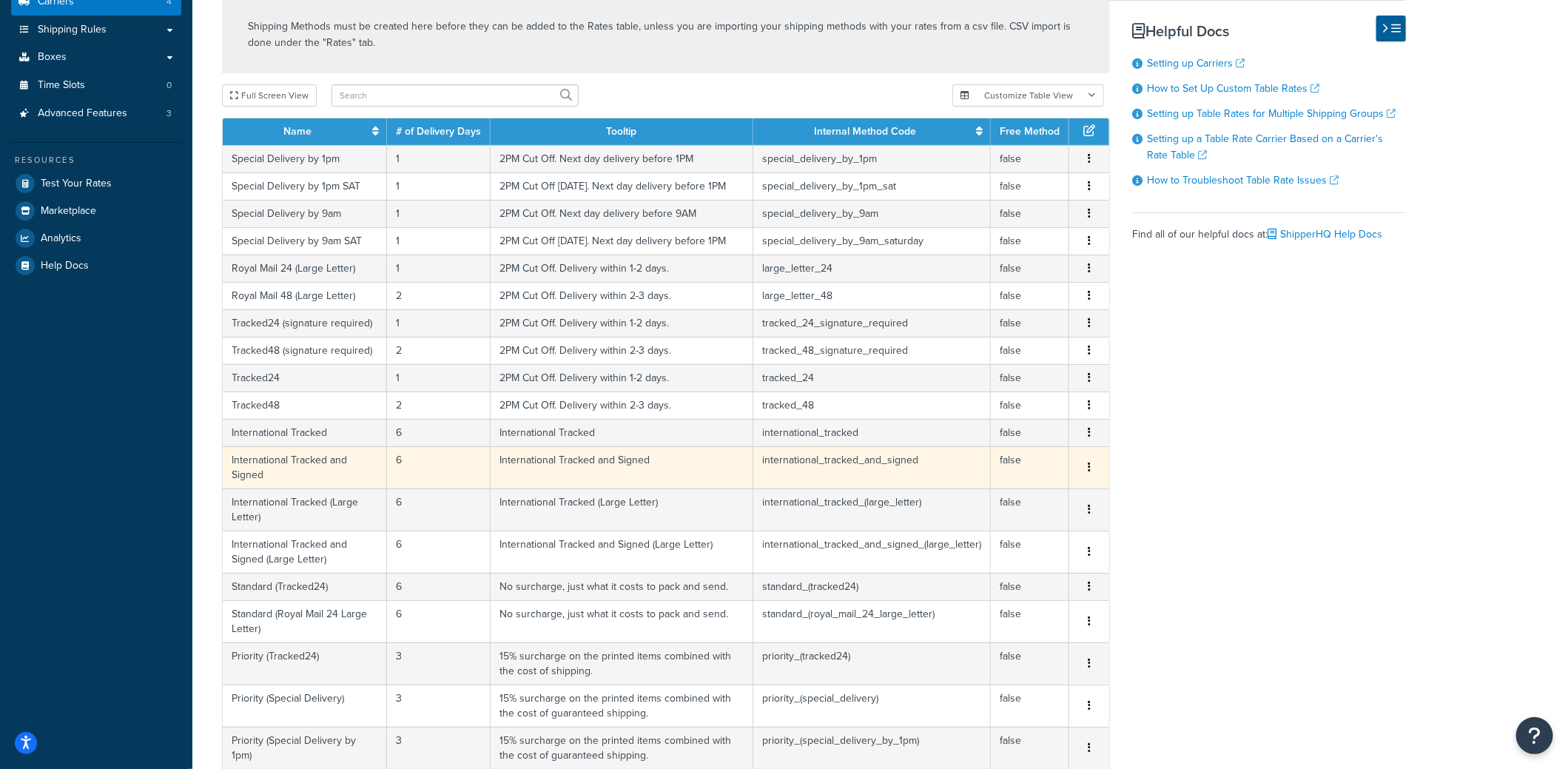
scroll to position [518, 0]
